Goal: Transaction & Acquisition: Subscribe to service/newsletter

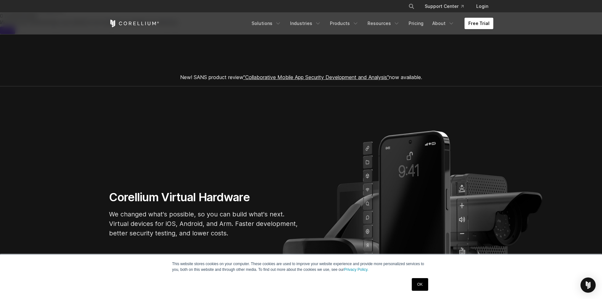
click at [487, 21] on link "Free Trial" at bounding box center [479, 23] width 29 height 11
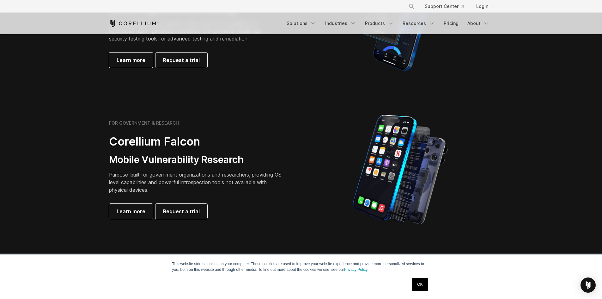
scroll to position [379, 0]
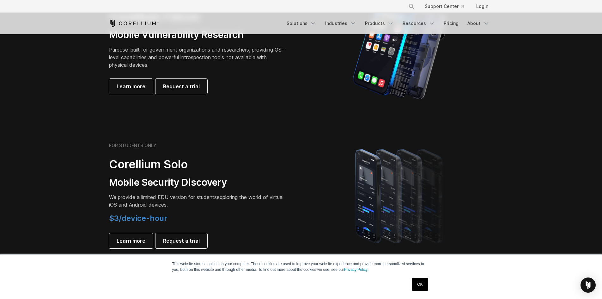
click at [420, 284] on link "OK" at bounding box center [420, 284] width 16 height 13
